Goal: Information Seeking & Learning: Learn about a topic

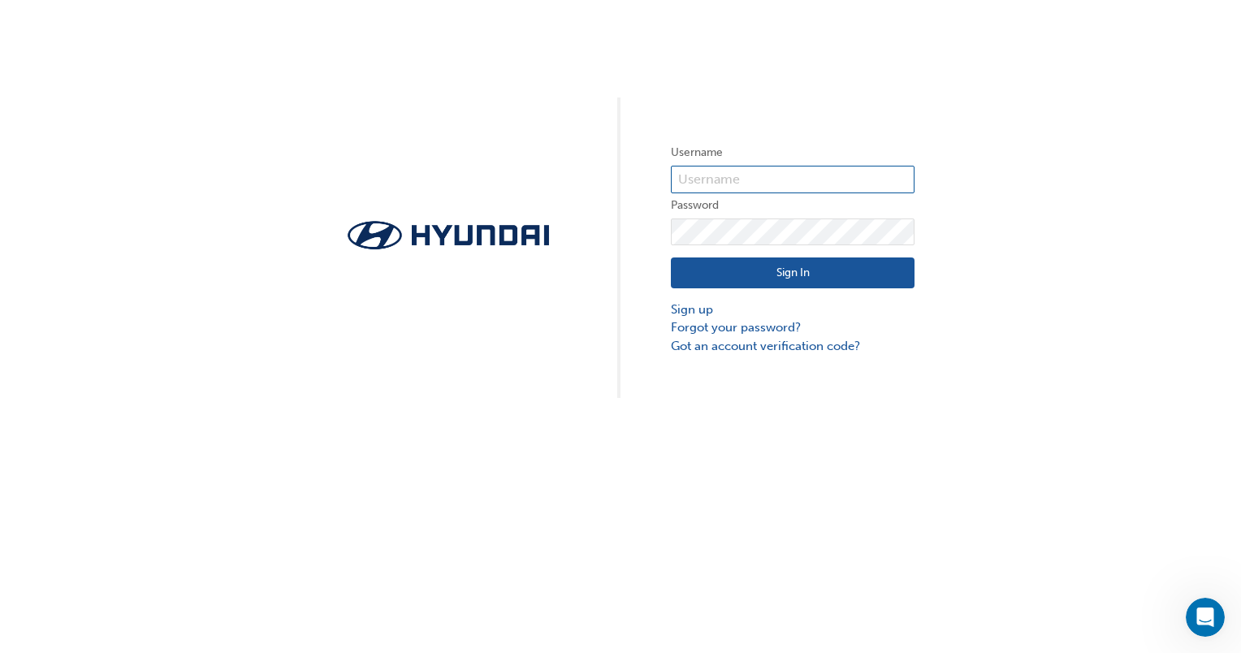
type input "15686"
click at [812, 268] on button "Sign In" at bounding box center [793, 272] width 244 height 31
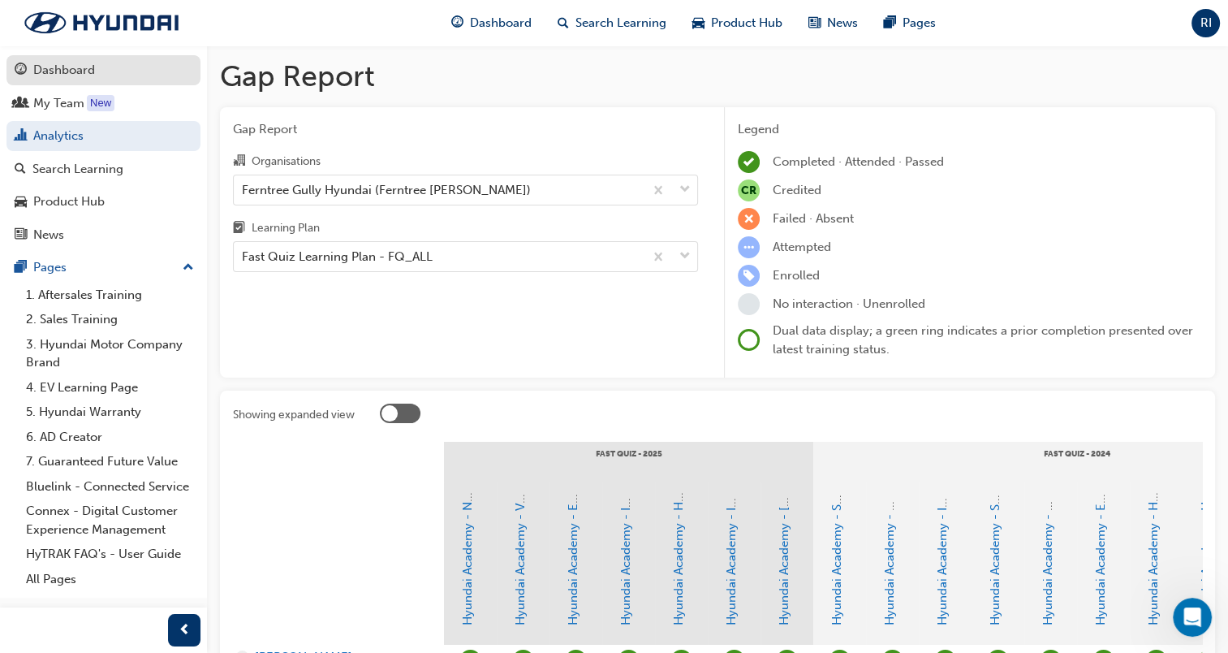
click at [84, 78] on div "Dashboard" at bounding box center [64, 70] width 62 height 19
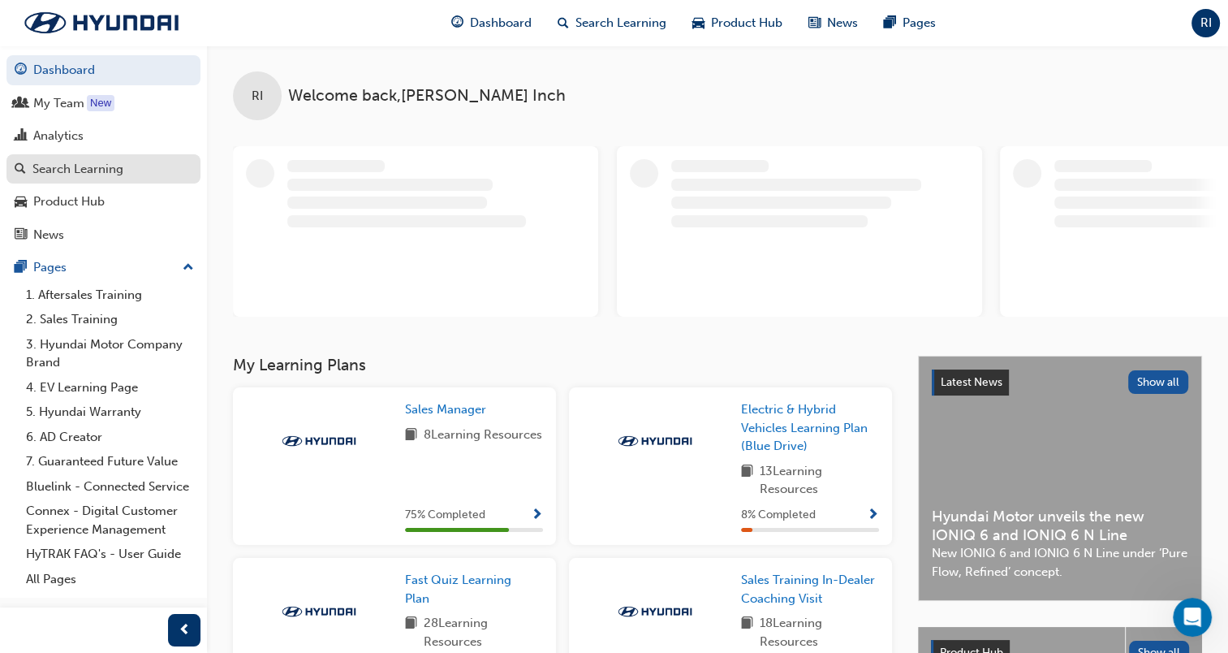
click at [63, 170] on div "Search Learning" at bounding box center [77, 169] width 91 height 19
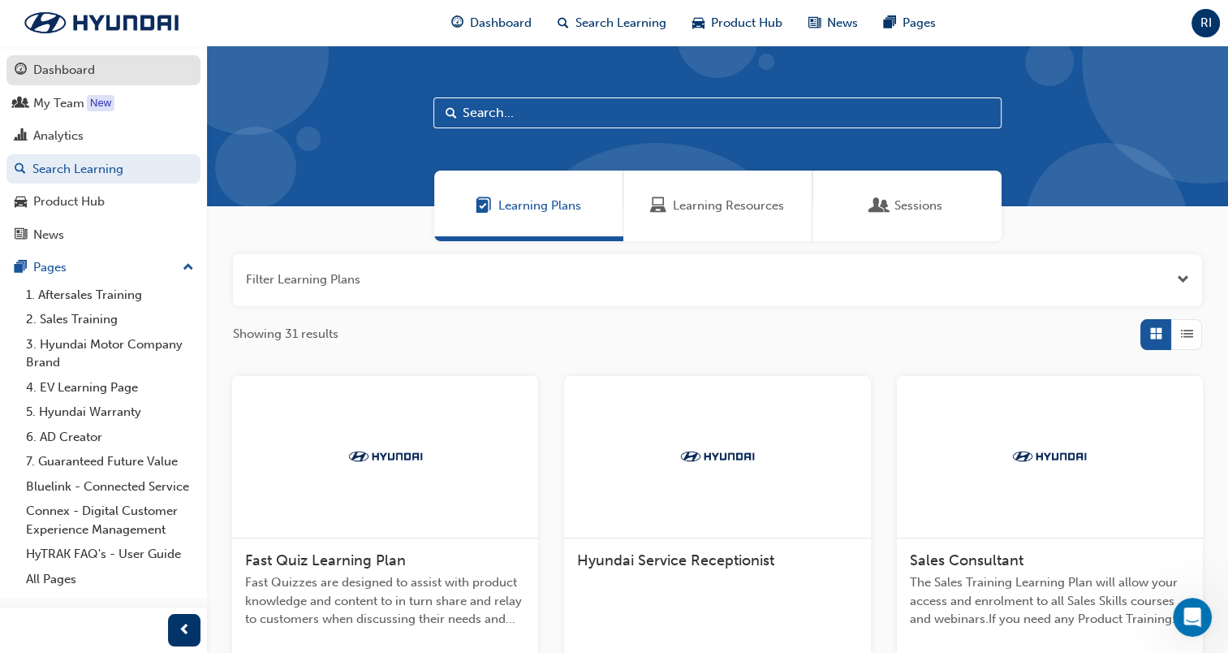
click at [71, 81] on link "Dashboard" at bounding box center [103, 70] width 194 height 30
